Goal: Task Accomplishment & Management: Use online tool/utility

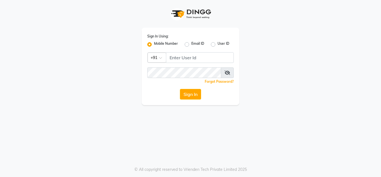
click at [179, 60] on input "Username" at bounding box center [200, 57] width 68 height 11
type input "8660779577"
click at [190, 97] on button "Sign In" at bounding box center [190, 94] width 21 height 11
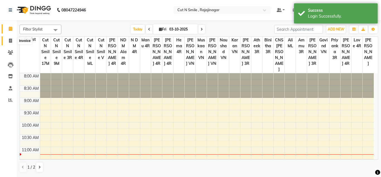
click at [11, 41] on icon at bounding box center [10, 40] width 3 height 4
select select "7187"
select select "service"
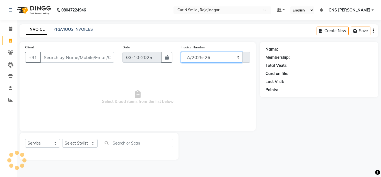
click at [194, 56] on select "[PERSON_NAME]/25-26 LA/2025-26 SH/25 CH/25 SA/25" at bounding box center [212, 57] width 62 height 11
select select "8154"
click at [181, 52] on select "[PERSON_NAME]/25-26 LA/2025-26 SH/25 CH/25 SA/25" at bounding box center [212, 57] width 62 height 11
type input "748"
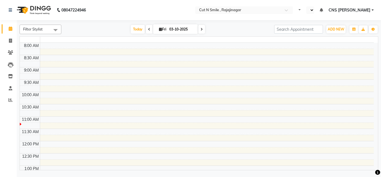
select select "en"
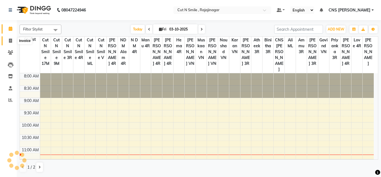
click at [13, 39] on span at bounding box center [11, 41] width 10 height 6
select select "service"
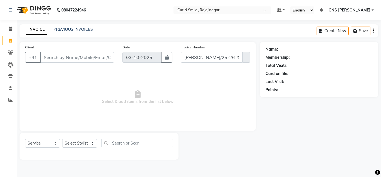
select select "7187"
type input "135"
click at [194, 57] on select "[PERSON_NAME]/25-26 LA/2025-26 SH/25 CH/25 SA/25" at bounding box center [212, 57] width 62 height 11
select select "8154"
click at [181, 52] on select "[PERSON_NAME]/25-26 LA/2025-26 SH/25 CH/25 SA/25" at bounding box center [212, 57] width 62 height 11
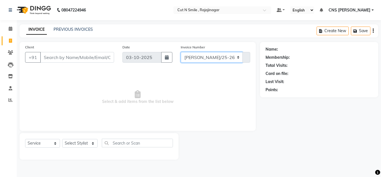
type input "748"
